Goal: Book appointment/travel/reservation

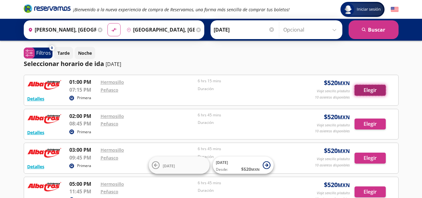
click at [382, 90] on button "Elegir" at bounding box center [370, 90] width 31 height 11
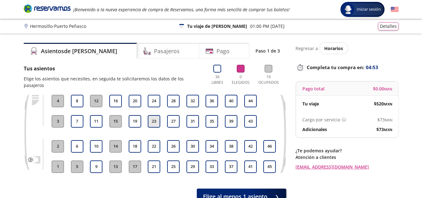
click at [153, 115] on button "23" at bounding box center [154, 121] width 13 height 13
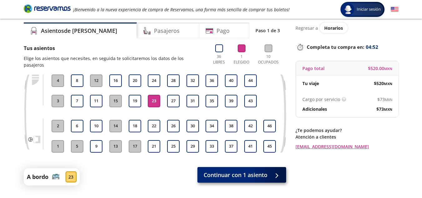
scroll to position [31, 0]
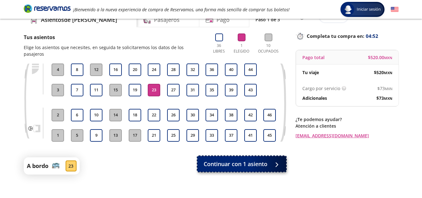
click at [263, 160] on span "Continuar con 1 asiento" at bounding box center [236, 164] width 64 height 8
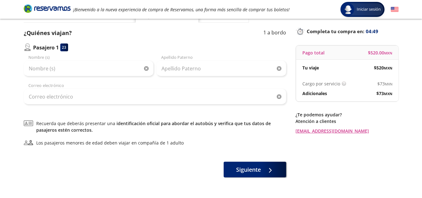
scroll to position [25, 0]
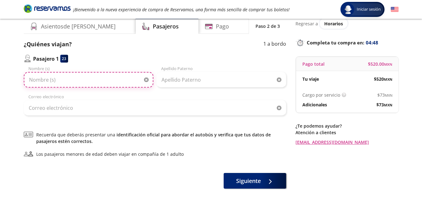
click at [118, 79] on input "Nombre (s)" at bounding box center [89, 80] width 130 height 16
type input "[PERSON_NAME]"
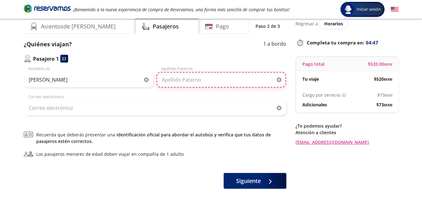
type input "[PERSON_NAME]"
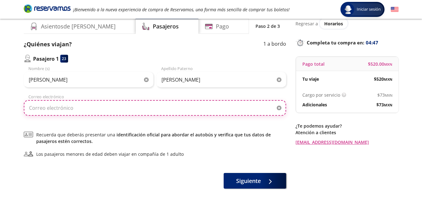
type input "[EMAIL_ADDRESS][DOMAIN_NAME]"
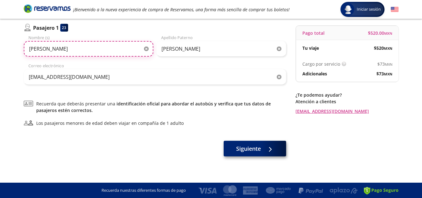
scroll to position [56, 0]
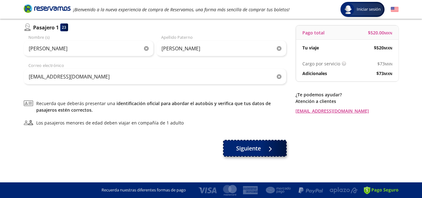
click at [253, 151] on span "Siguiente" at bounding box center [248, 148] width 25 height 8
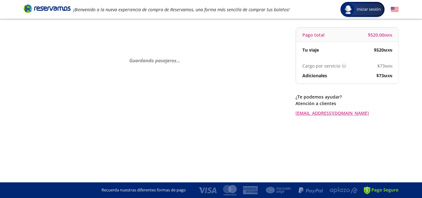
scroll to position [0, 0]
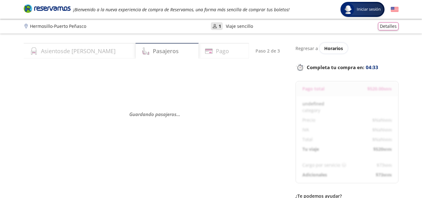
select select "MX"
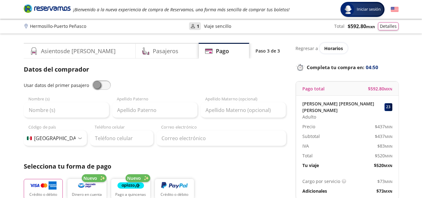
click at [100, 86] on span at bounding box center [101, 84] width 19 height 9
click at [92, 80] on input "checkbox" at bounding box center [92, 80] width 0 height 0
type input "[PERSON_NAME]"
type input "[EMAIL_ADDRESS][DOMAIN_NAME]"
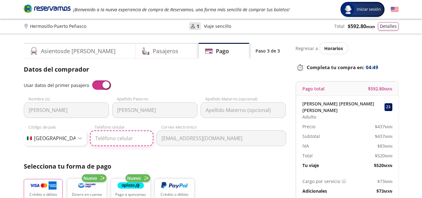
click at [138, 137] on input "Teléfono celular" at bounding box center [121, 138] width 63 height 16
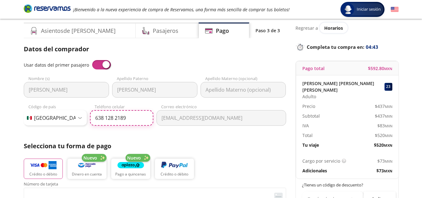
scroll to position [31, 0]
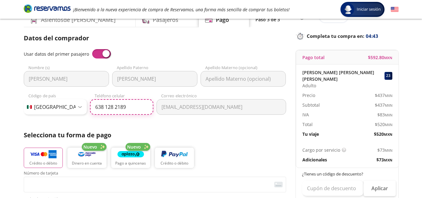
type input "638 128 2189"
